Goal: Transaction & Acquisition: Subscribe to service/newsletter

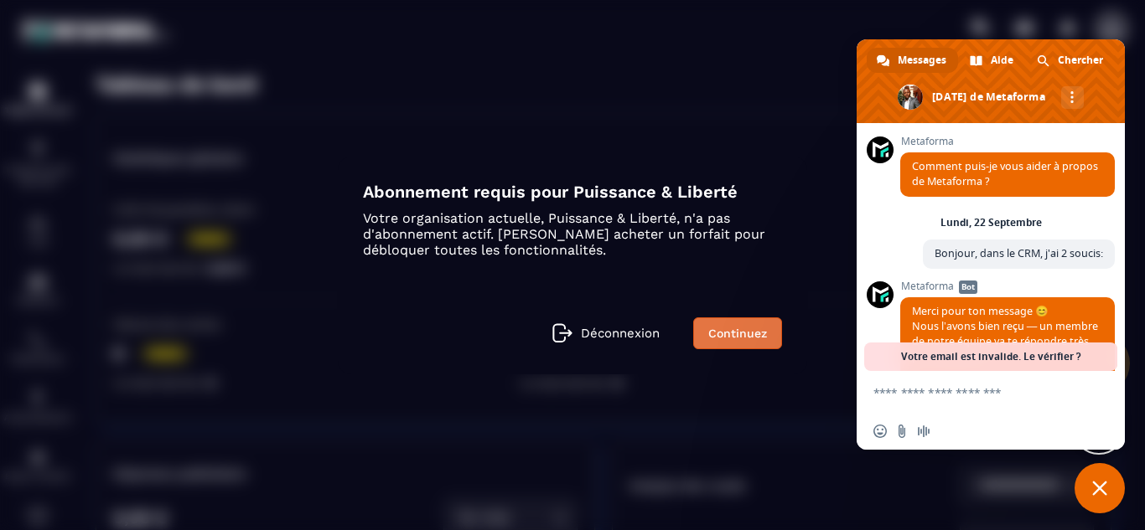
scroll to position [8964, 0]
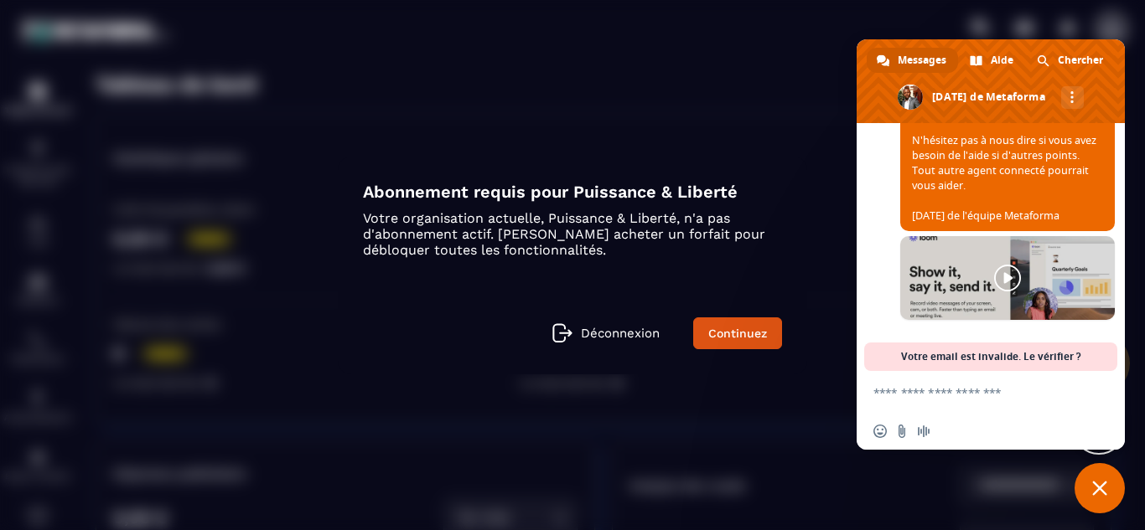
click at [369, 106] on div "Modal window" at bounding box center [572, 265] width 1145 height 530
click at [1104, 494] on span "Fermer le chat" at bounding box center [1099, 488] width 15 height 15
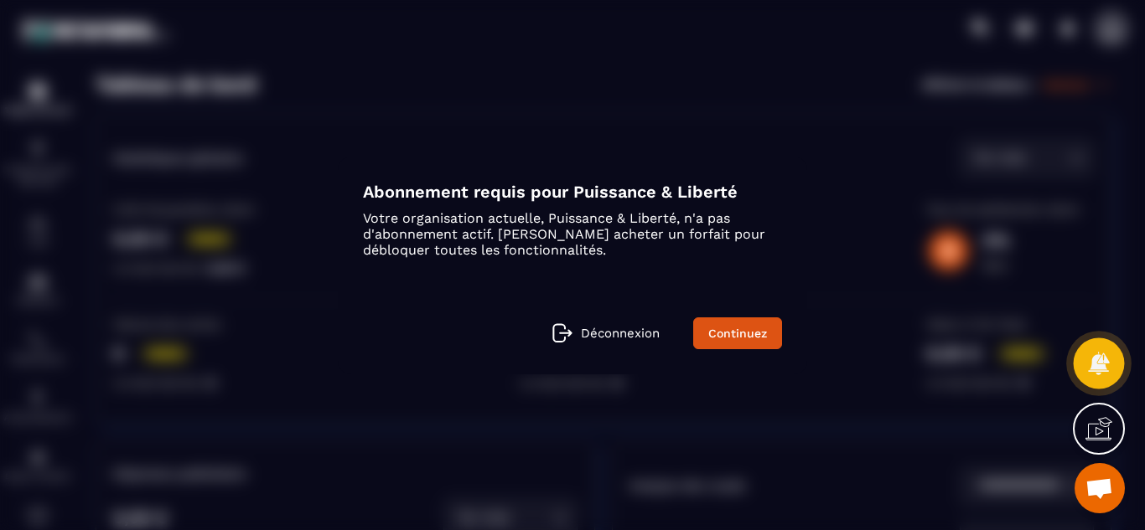
click at [1109, 354] on icon at bounding box center [1098, 363] width 24 height 24
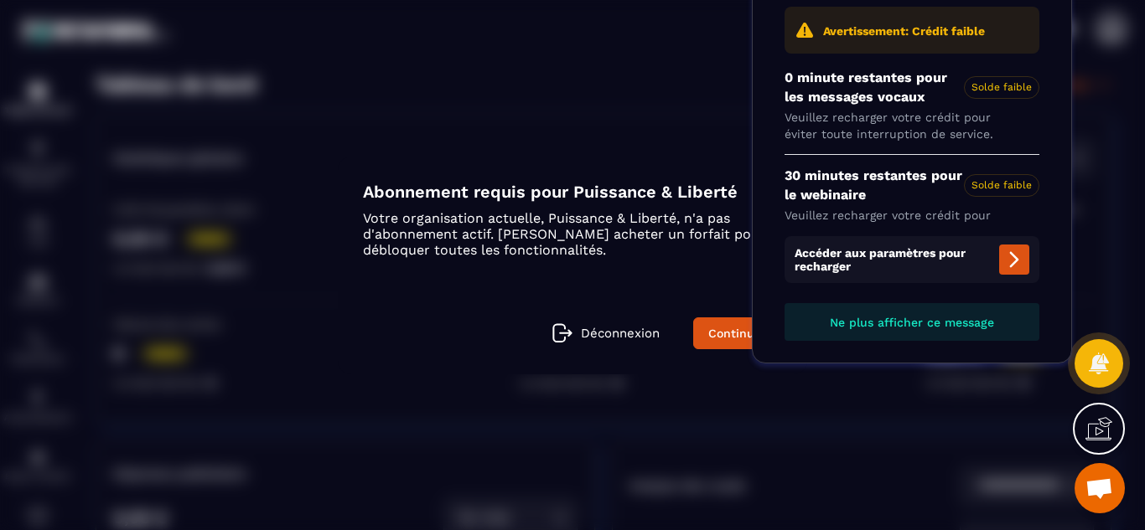
click at [928, 314] on button "Ne plus afficher ce message" at bounding box center [911, 322] width 255 height 38
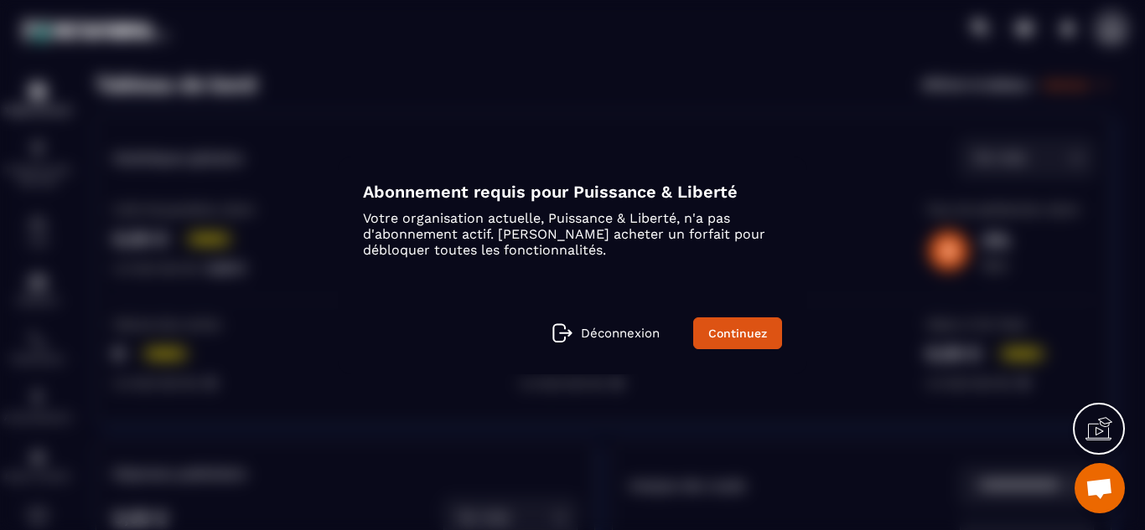
click at [1102, 424] on icon at bounding box center [1098, 429] width 27 height 27
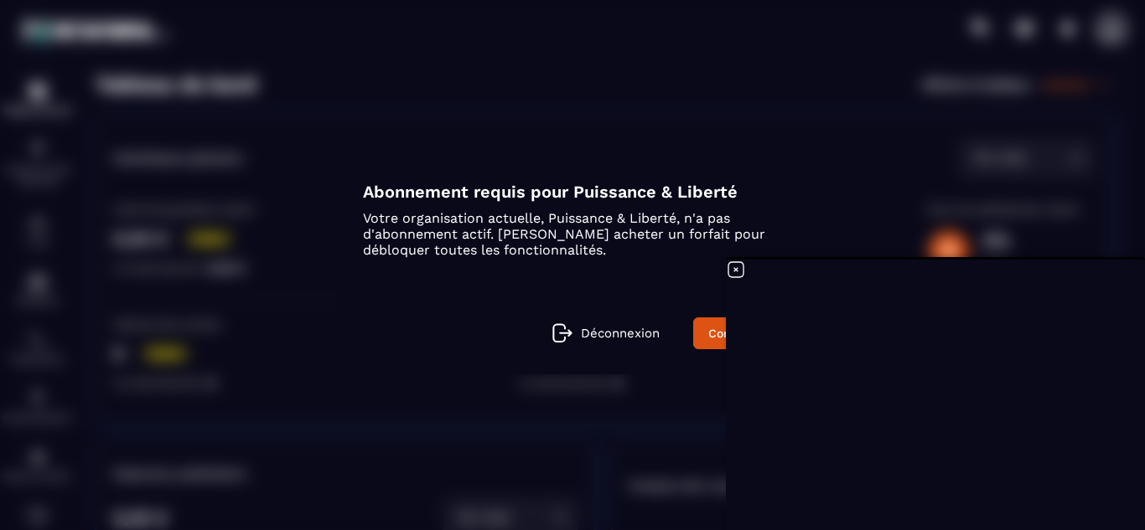
click at [735, 263] on icon at bounding box center [736, 270] width 20 height 20
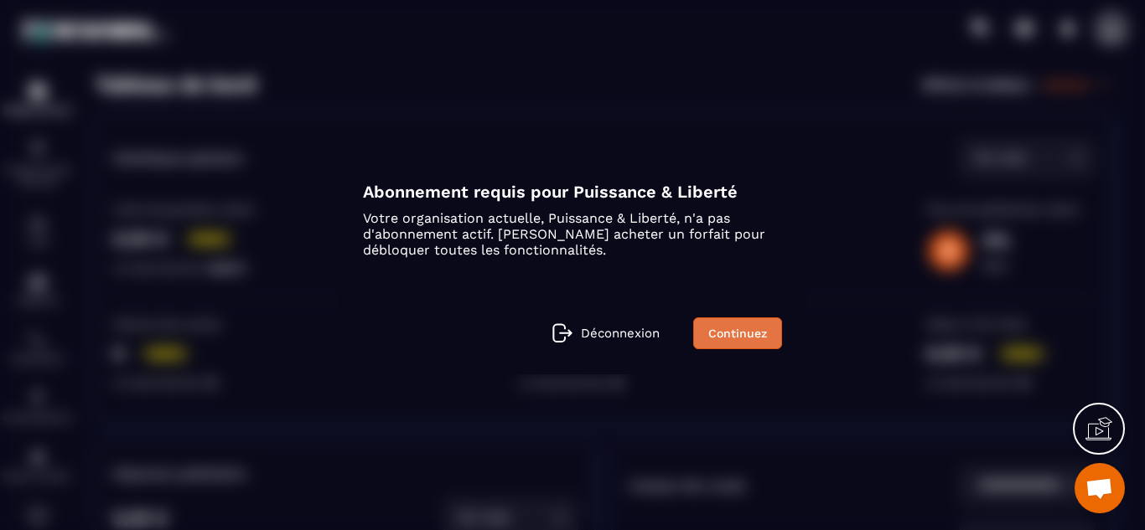
click at [760, 338] on link "Continuez" at bounding box center [737, 334] width 89 height 32
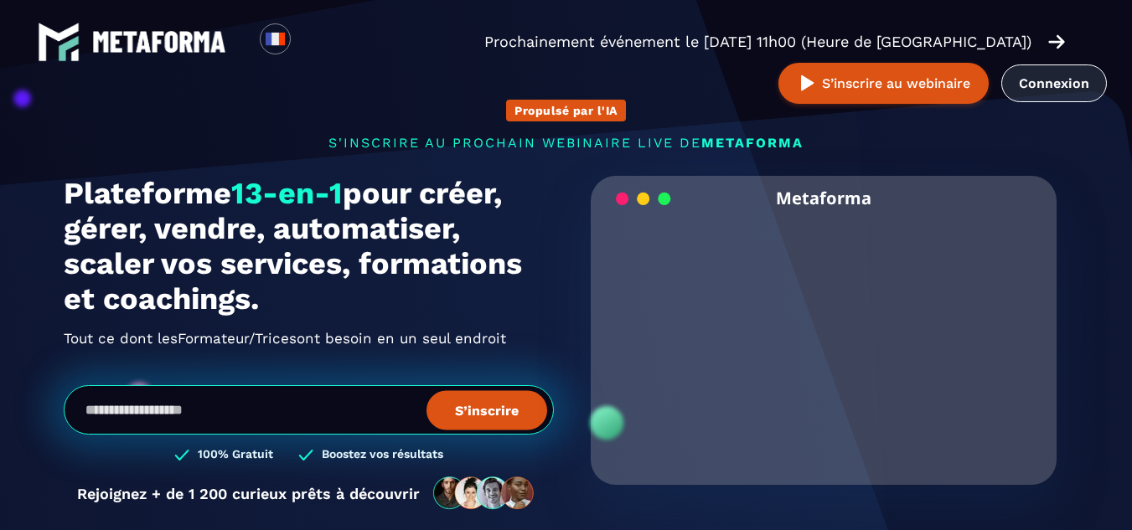
click at [1047, 88] on link "Connexion" at bounding box center [1054, 84] width 106 height 38
